Goal: Browse casually

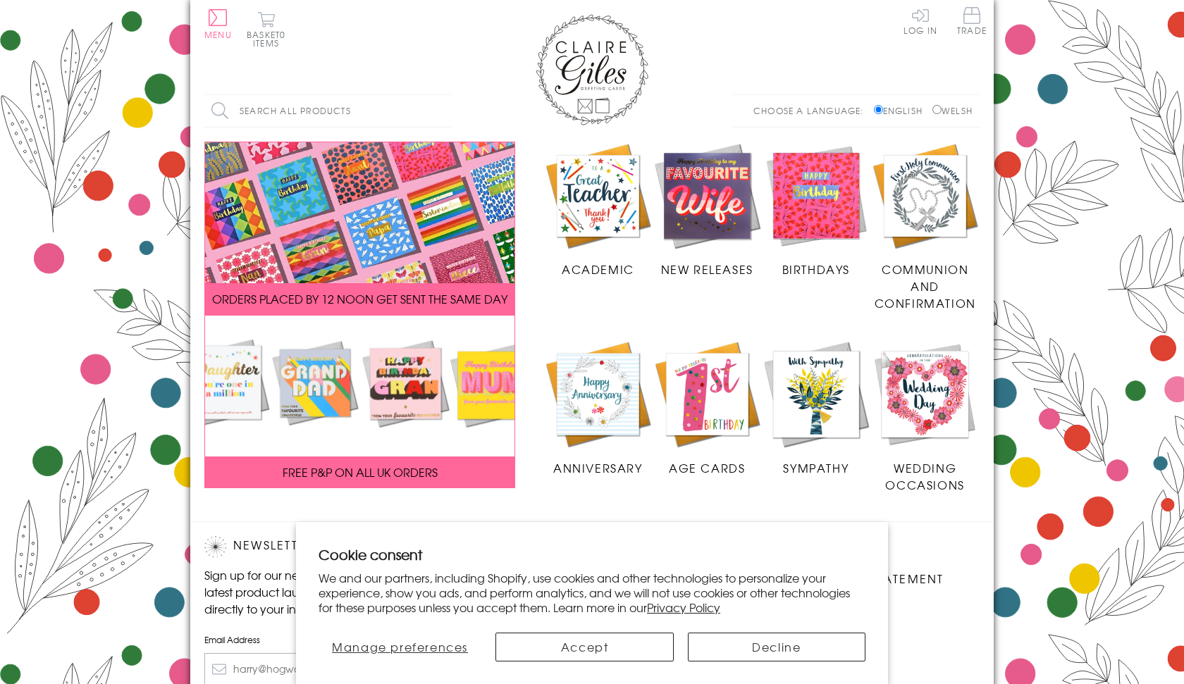
scroll to position [197, 0]
